Goal: Transaction & Acquisition: Obtain resource

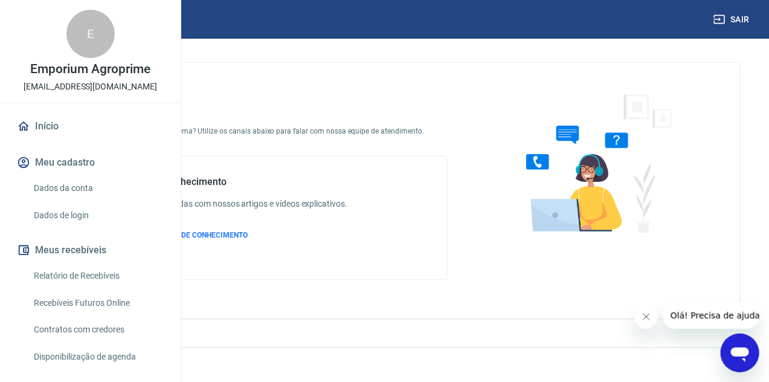
click at [103, 288] on link "Relatório de Recebíveis" at bounding box center [97, 275] width 137 height 25
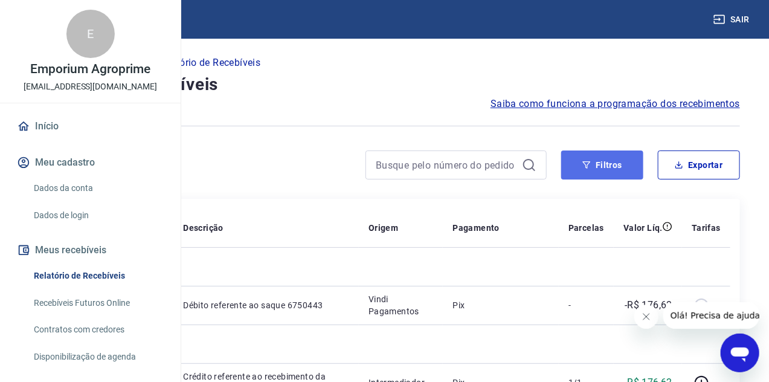
click at [601, 161] on button "Filtros" at bounding box center [602, 164] width 82 height 29
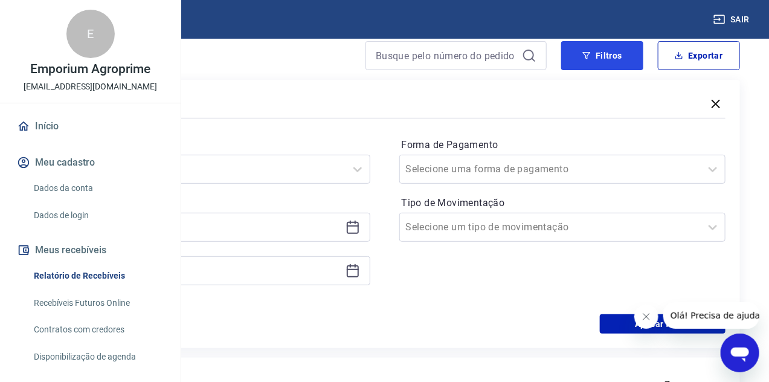
scroll to position [109, 0]
click at [365, 166] on icon at bounding box center [357, 169] width 15 height 15
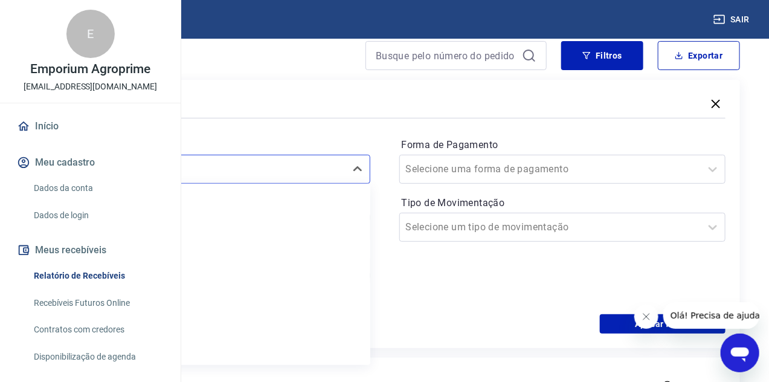
click at [376, 135] on div "Período option Limpar Filtro focused, 1 of 7. 7 results available. Use Up and D…" at bounding box center [385, 217] width 682 height 193
click at [360, 230] on icon at bounding box center [353, 227] width 15 height 15
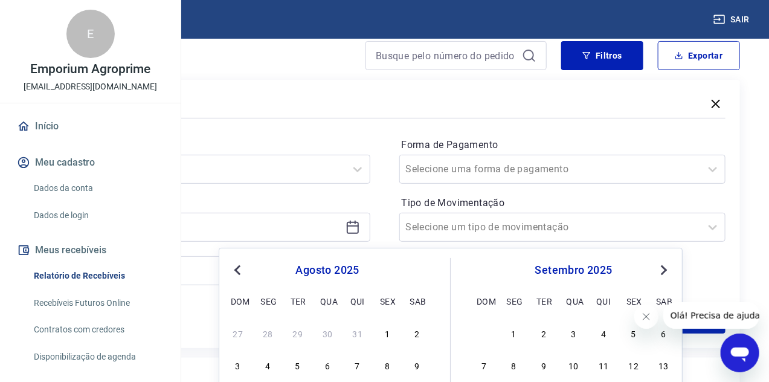
click at [239, 273] on span "Previous Month" at bounding box center [239, 270] width 0 height 14
drag, startPoint x: 292, startPoint y: 331, endPoint x: 412, endPoint y: 166, distance: 204.6
click at [293, 331] on div "1" at bounding box center [298, 333] width 15 height 15
type input "[DATE]"
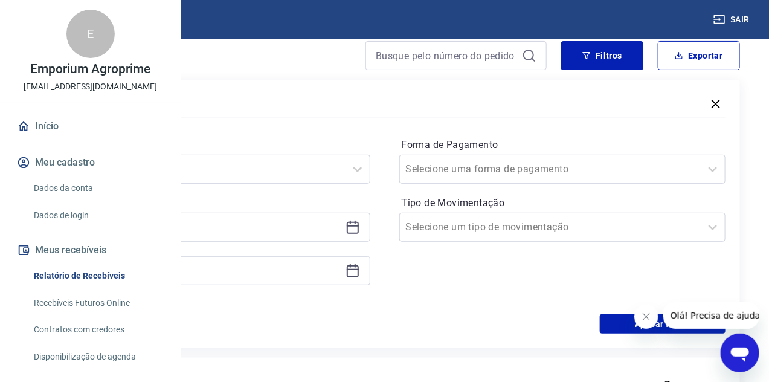
scroll to position [274, 0]
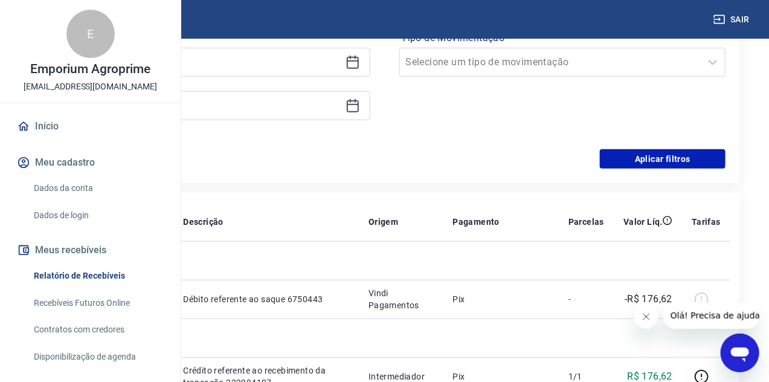
click at [360, 105] on icon at bounding box center [353, 106] width 15 height 15
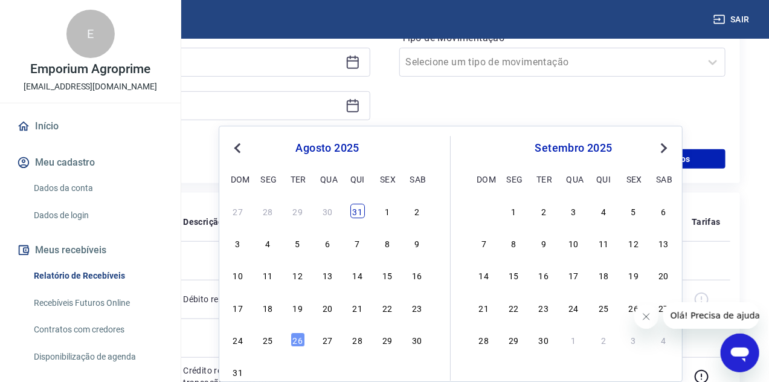
click at [356, 212] on div "31" at bounding box center [357, 211] width 15 height 15
type input "[DATE]"
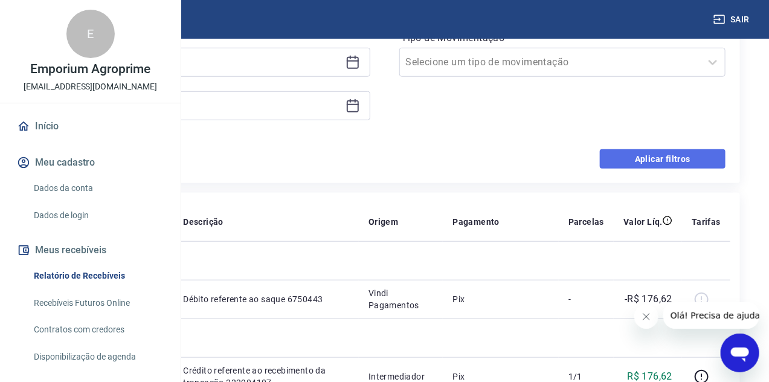
click at [653, 152] on button "Aplicar filtros" at bounding box center [663, 158] width 126 height 19
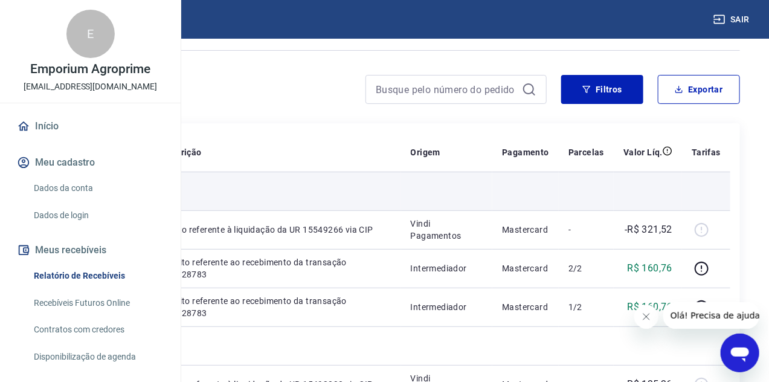
scroll to position [109, 0]
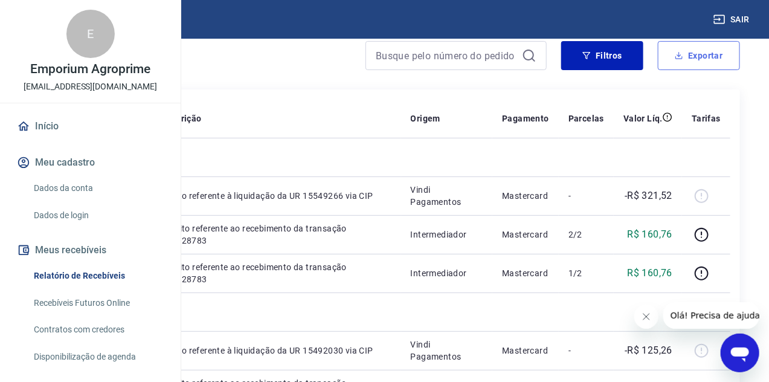
click at [692, 54] on button "Exportar" at bounding box center [699, 55] width 82 height 29
type input "[DATE]"
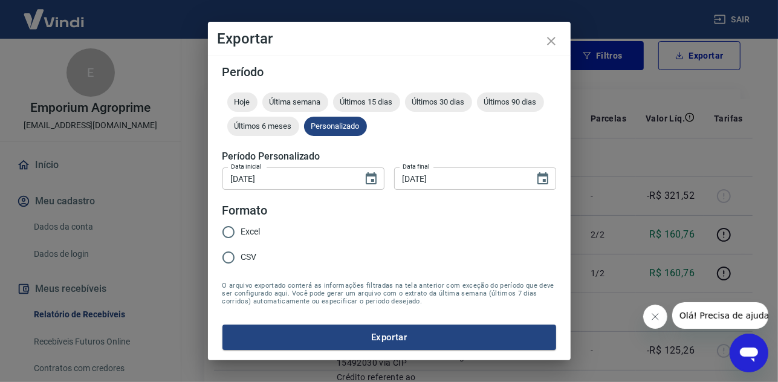
click at [230, 231] on input "Excel" at bounding box center [228, 231] width 25 height 25
radio input "true"
click at [228, 257] on input "CSV" at bounding box center [228, 257] width 25 height 25
radio input "true"
click at [231, 227] on input "Excel" at bounding box center [228, 231] width 25 height 25
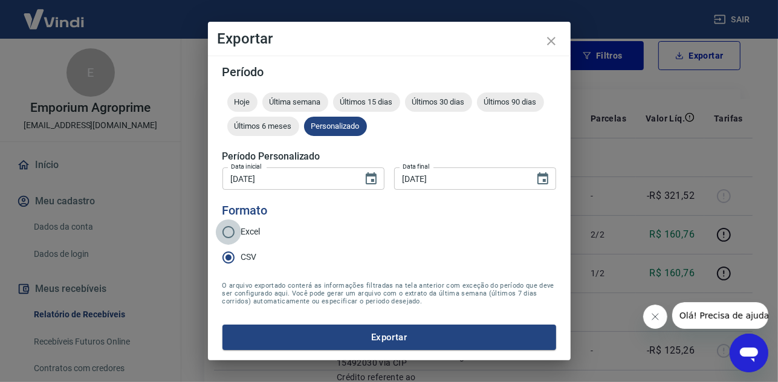
radio input "true"
click at [382, 337] on button "Exportar" at bounding box center [389, 337] width 334 height 25
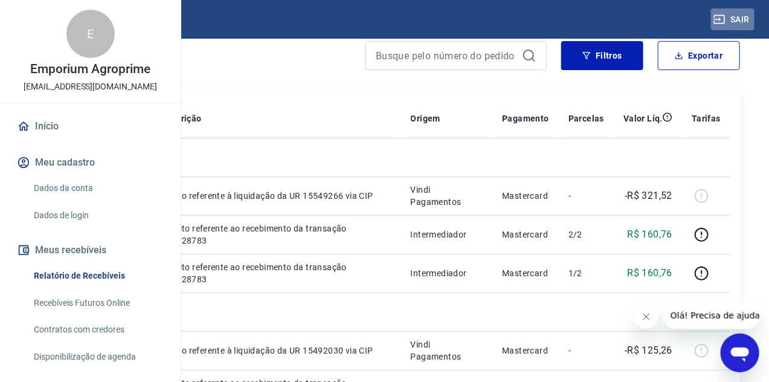
click at [735, 21] on button "Sair" at bounding box center [733, 19] width 44 height 22
